Goal: Task Accomplishment & Management: Complete application form

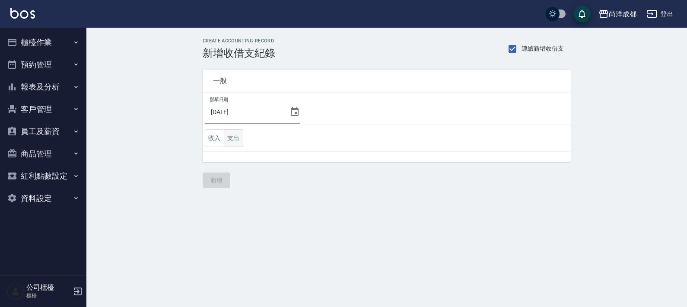
click at [232, 142] on button "支出" at bounding box center [233, 138] width 19 height 18
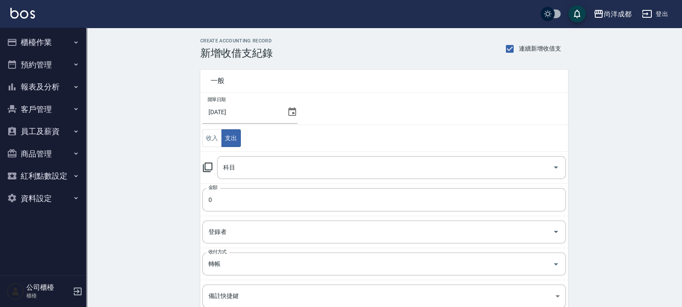
click at [288, 115] on icon at bounding box center [292, 111] width 8 height 9
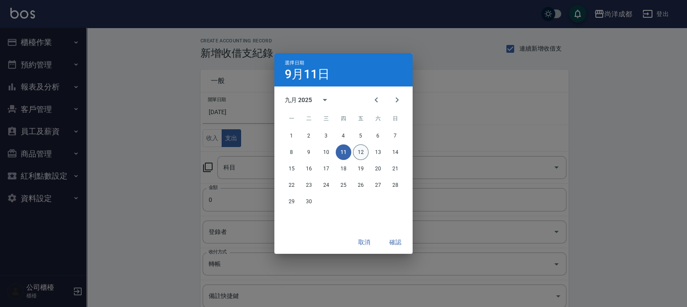
click at [363, 152] on button "12" at bounding box center [361, 152] width 16 height 16
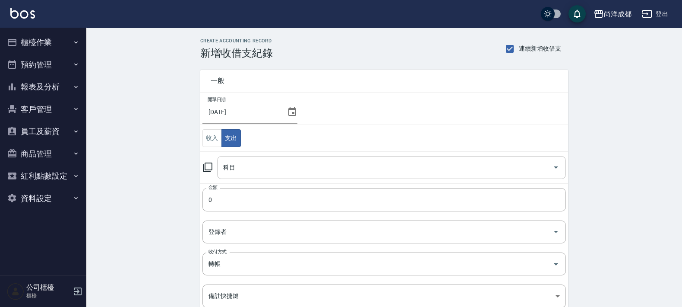
click at [279, 173] on input "科目" at bounding box center [385, 167] width 328 height 15
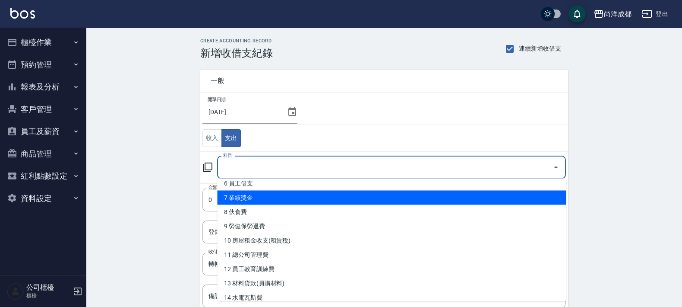
scroll to position [108, 0]
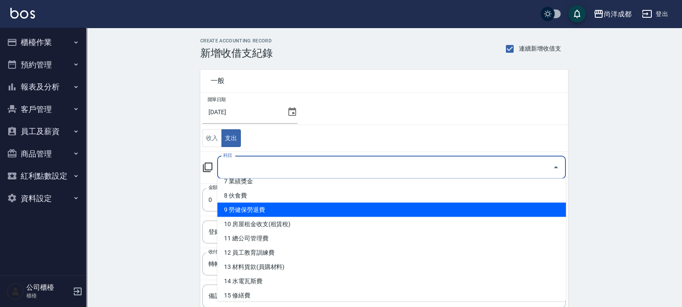
click at [293, 212] on li "9 勞健保勞退費" at bounding box center [391, 209] width 349 height 14
type input "9 勞健保勞退費"
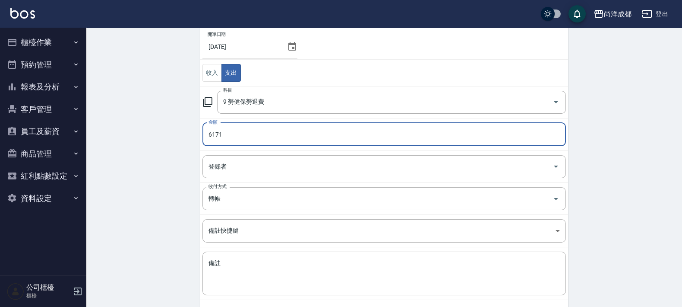
scroll to position [104, 0]
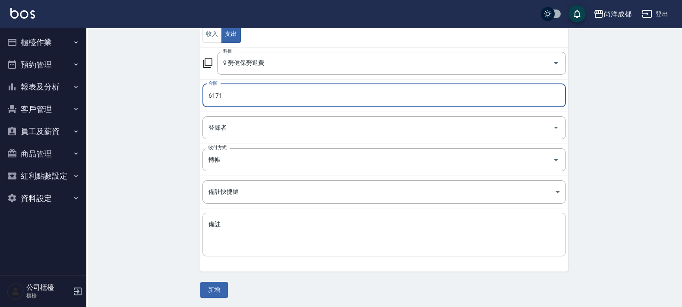
type input "6171"
click at [367, 228] on textarea "備註" at bounding box center [384, 234] width 351 height 29
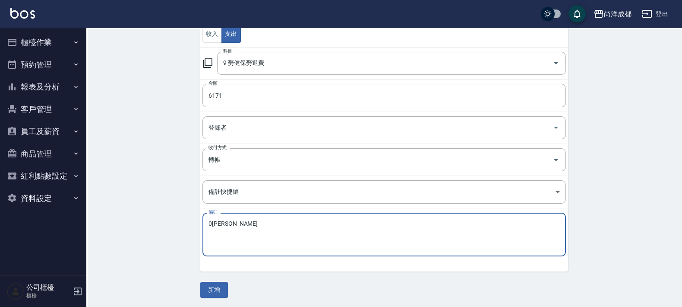
type textarea "0"
type textarea "[PERSON_NAME]"
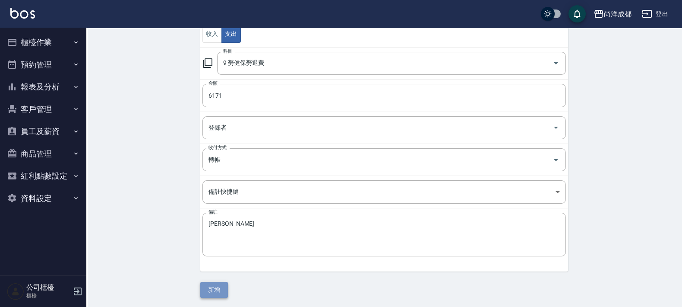
click at [215, 291] on button "新增" at bounding box center [214, 290] width 28 height 16
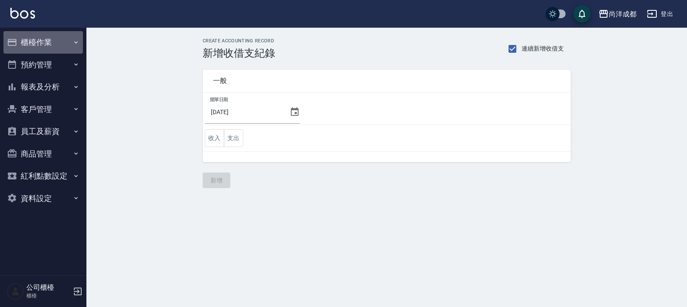
click at [41, 43] on button "櫃檯作業" at bounding box center [42, 42] width 79 height 22
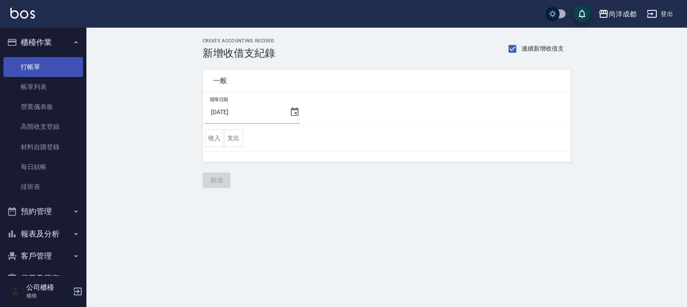
click at [43, 62] on link "打帳單" at bounding box center [42, 67] width 79 height 20
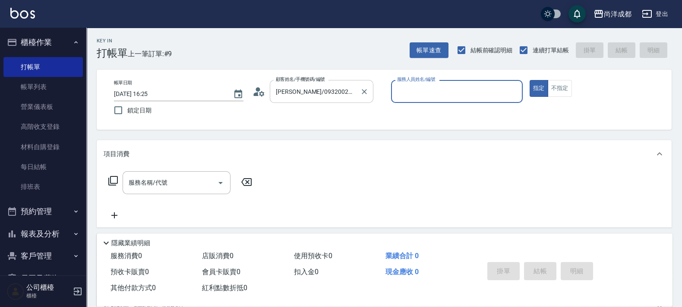
type input "新客人 姓名未設定/00/null"
type input "Lance-02"
type button "true"
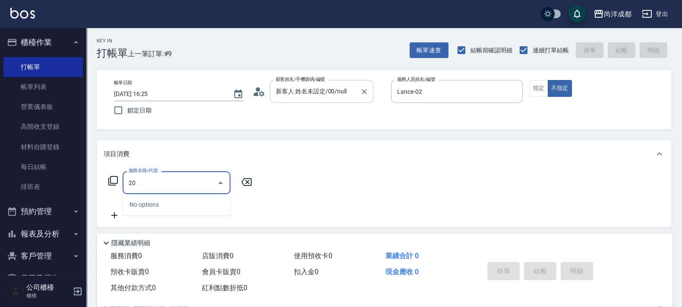
type input "203"
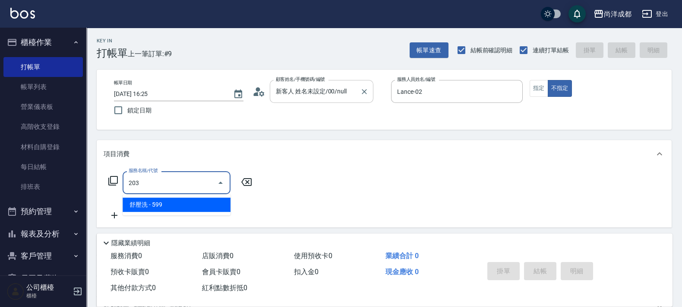
type input "50"
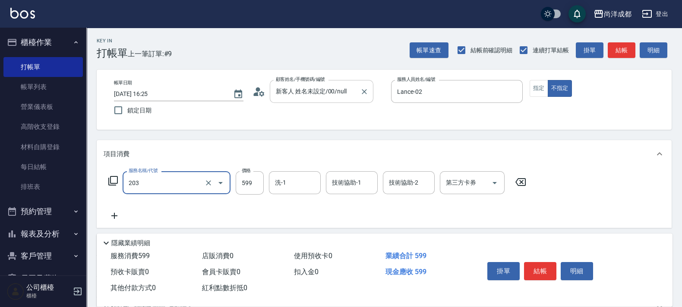
type input "舒壓洗(203)"
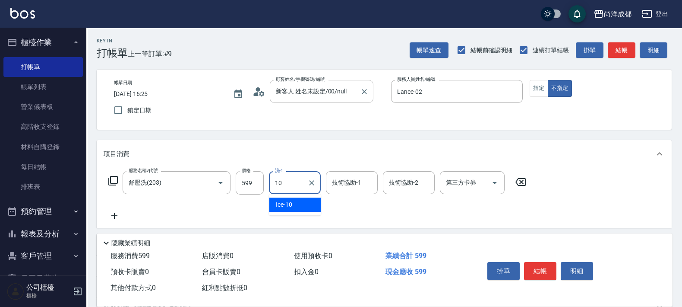
type input "Ice-10"
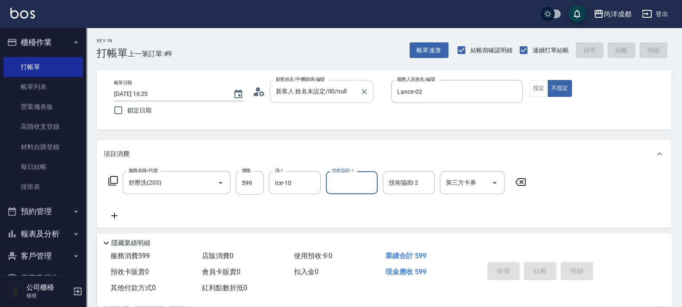
type input "2025/09/12 16:26"
type input "0"
